Goal: Register for event/course

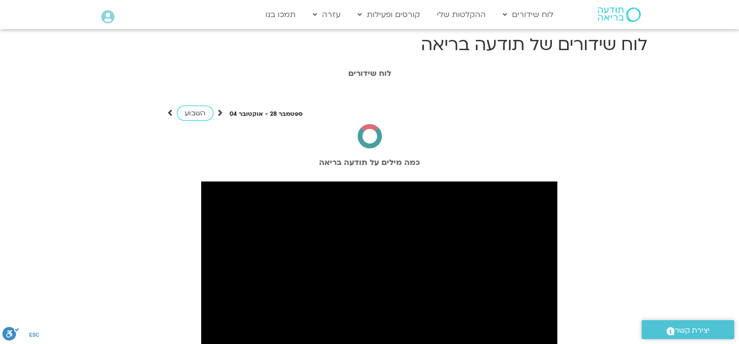
click at [605, 16] on img at bounding box center [618, 14] width 43 height 15
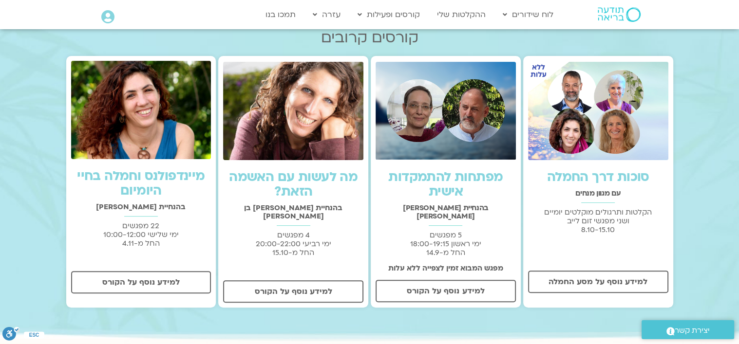
scroll to position [292, 0]
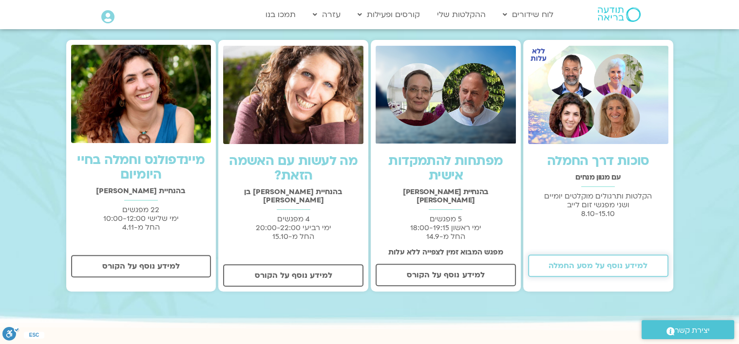
click at [602, 263] on span "למידע נוסף על מסע החמלה" at bounding box center [597, 265] width 99 height 9
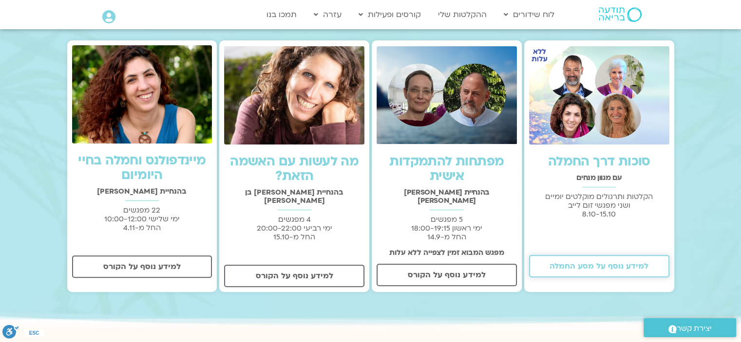
scroll to position [0, 0]
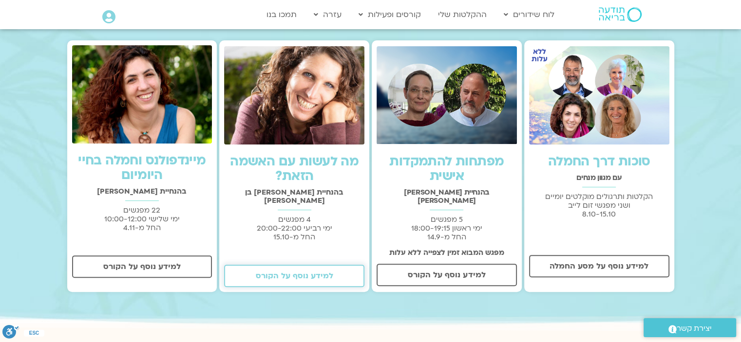
click at [308, 272] on span "למידע נוסף על הקורס" at bounding box center [294, 276] width 77 height 9
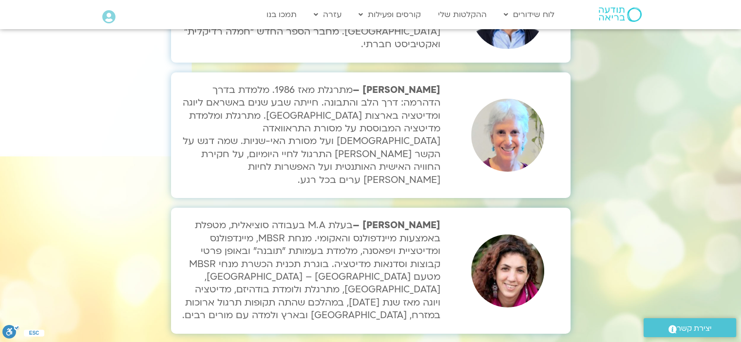
scroll to position [3311, 0]
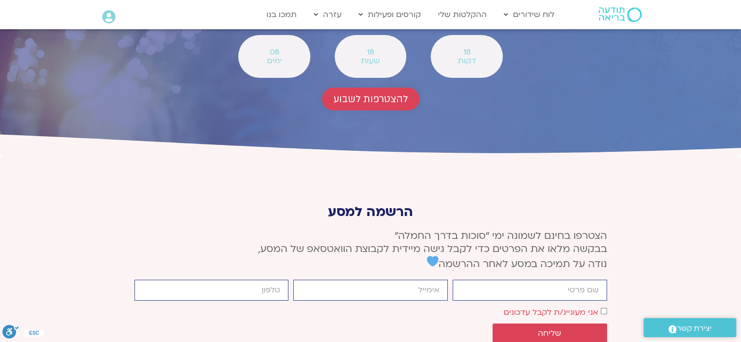
scroll to position [3603, 0]
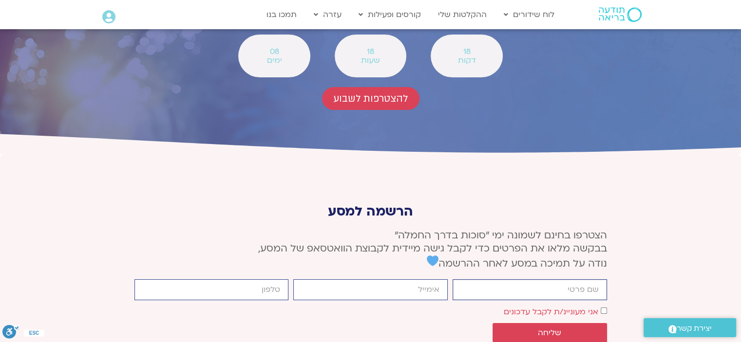
click at [581, 279] on input "firstname" at bounding box center [529, 289] width 154 height 21
type input "יעל ברנס"
type input "[EMAIL_ADDRESS][DOMAIN_NAME]"
type input "0544753205"
click at [551, 329] on span "שליחה" at bounding box center [549, 333] width 23 height 9
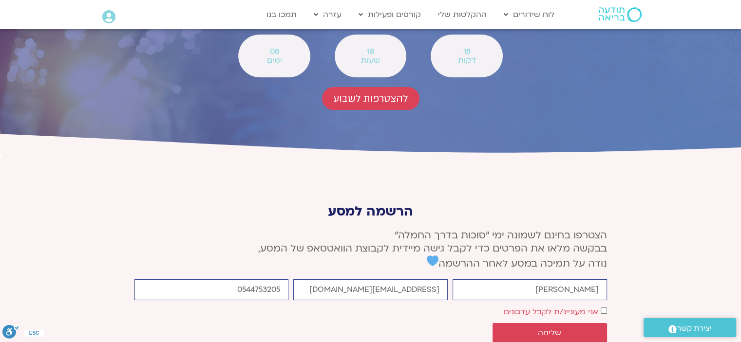
click at [487, 279] on div "firstname יעל ברנס email yaelbarnes@gmail.com cellphone 0544753205 אישור דיוור …" at bounding box center [370, 313] width 477 height 68
click at [557, 329] on span "שליחה" at bounding box center [549, 333] width 23 height 9
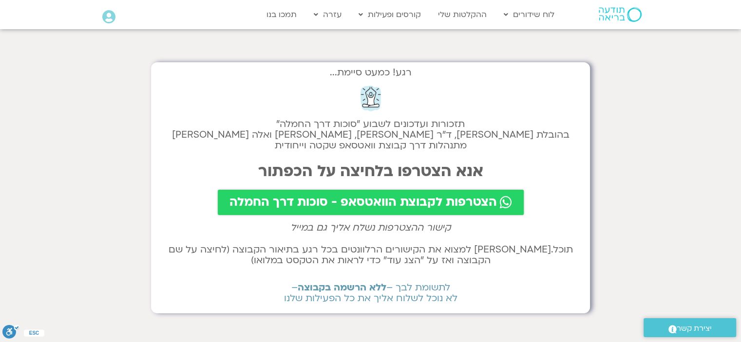
click at [365, 203] on span "הצטרפות לקבוצת הוואטסאפ - סוכות דרך החמלה" at bounding box center [362, 203] width 267 height 14
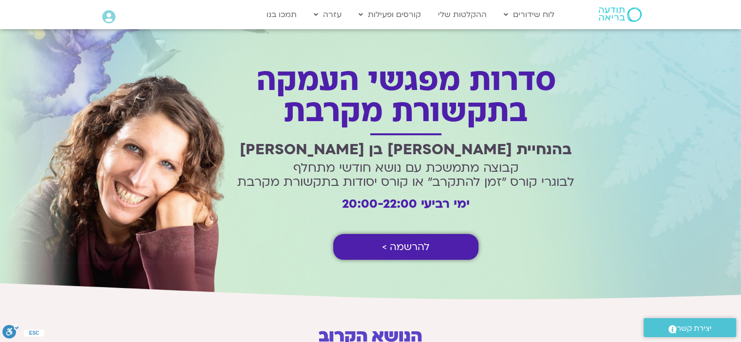
click at [414, 246] on span "להרשמה >" at bounding box center [406, 247] width 48 height 11
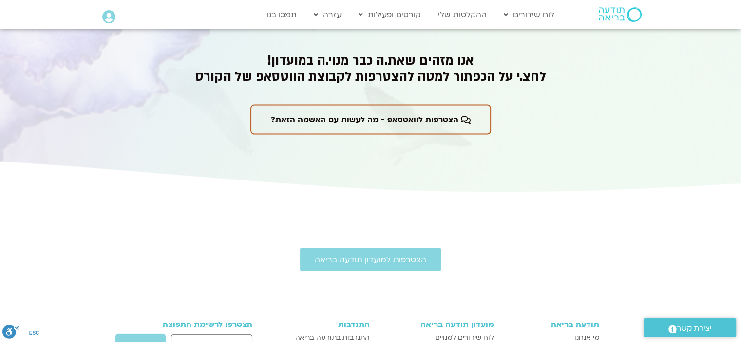
scroll to position [2068, 0]
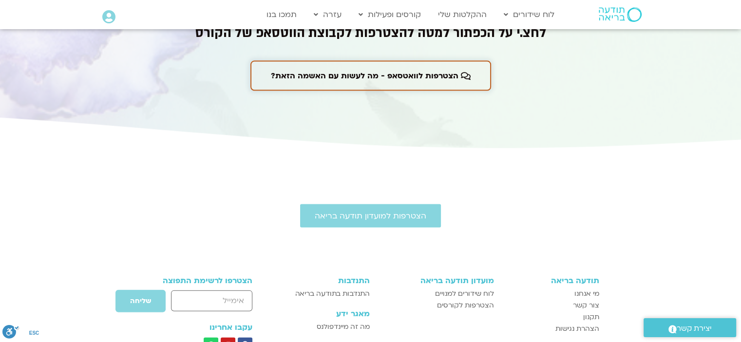
click at [417, 76] on span "הצטרפות לוואטסאפ - מה לעשות עם האשמה הזאת?" at bounding box center [364, 76] width 187 height 9
click at [409, 72] on span "הצטרפות לוואטסאפ - מה לעשות עם האשמה הזאת?" at bounding box center [364, 76] width 187 height 9
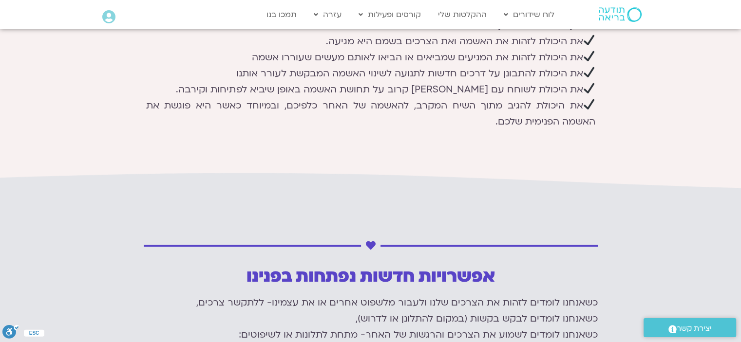
scroll to position [364, 0]
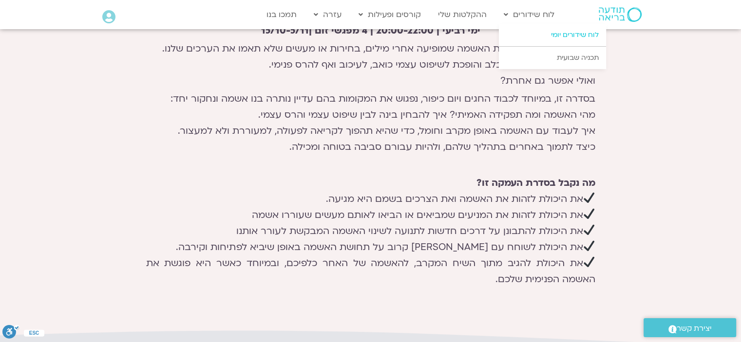
click at [553, 35] on link "לוח שידורים יומי" at bounding box center [552, 35] width 107 height 22
